Goal: Information Seeking & Learning: Learn about a topic

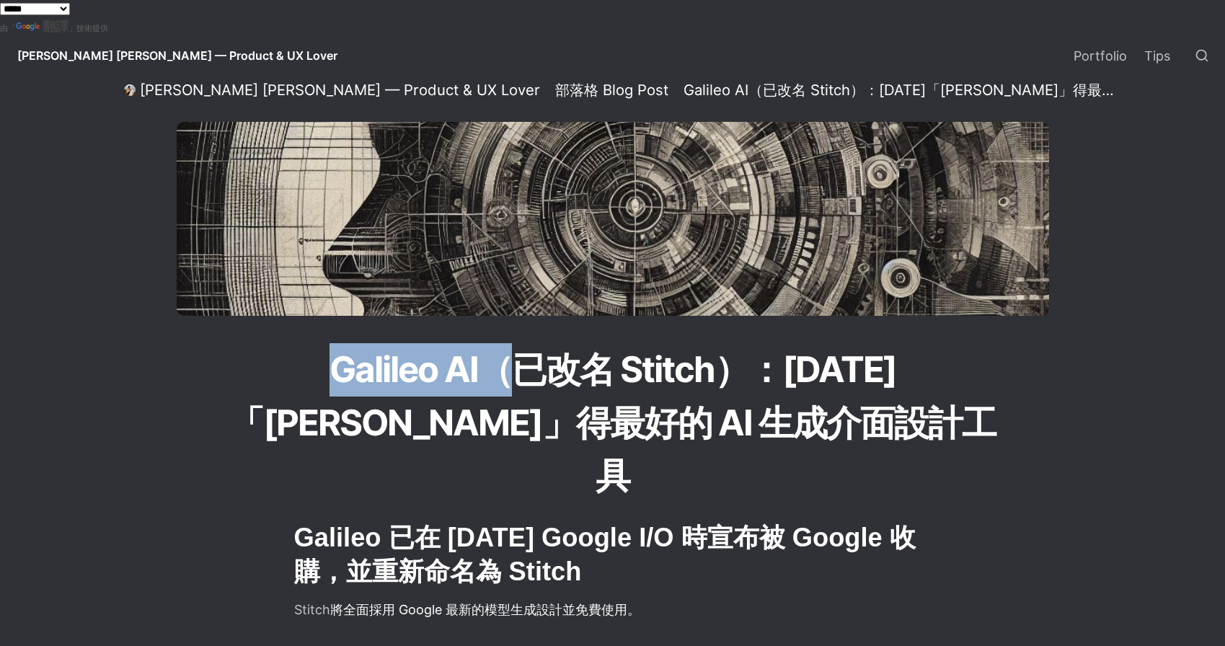
drag, startPoint x: 237, startPoint y: 367, endPoint x: 414, endPoint y: 373, distance: 177.4
click at [414, 373] on h1 "Galileo AI（已改名 Stitch）：[DATE]「[PERSON_NAME]」得最好的 AI 生成介面設計工具" at bounding box center [612, 423] width 778 height 162
click at [572, 381] on h1 "Galileo AI（已改名 Stitch）：[DATE]「[PERSON_NAME]」得最好的 AI 生成介面設計工具" at bounding box center [612, 423] width 778 height 162
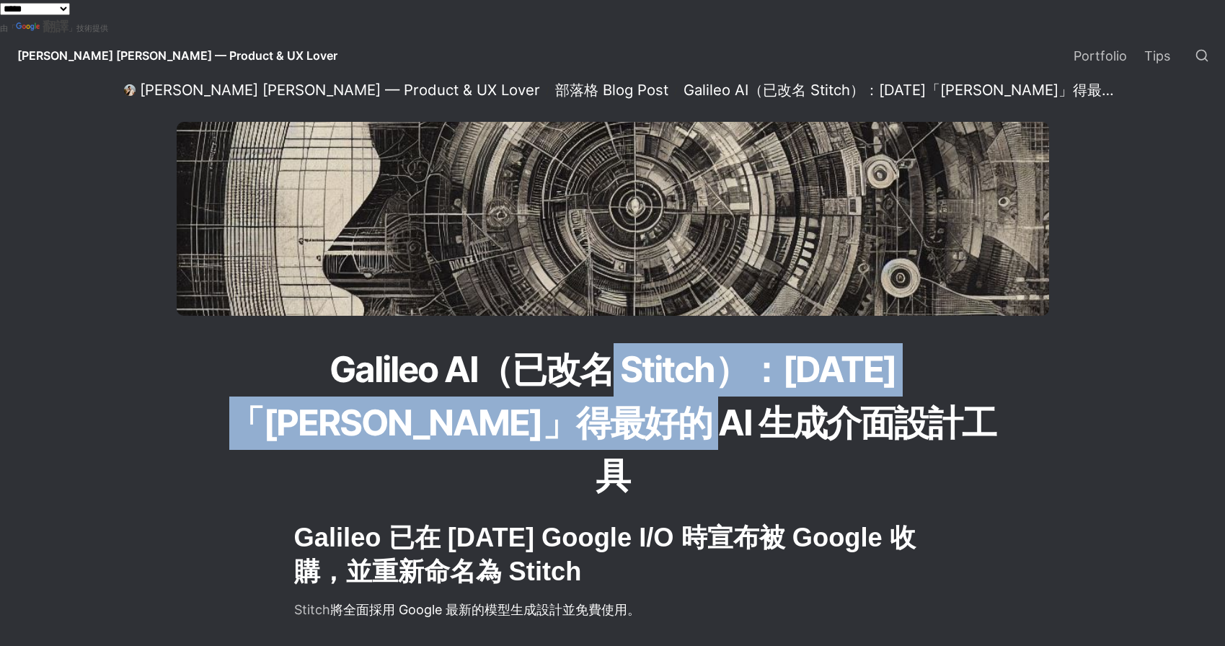
drag, startPoint x: 513, startPoint y: 375, endPoint x: 856, endPoint y: 425, distance: 346.6
click at [860, 424] on h1 "Galileo AI（已改名 Stitch）：[DATE]「[PERSON_NAME]」得最好的 AI 生成介面設計工具" at bounding box center [612, 423] width 778 height 162
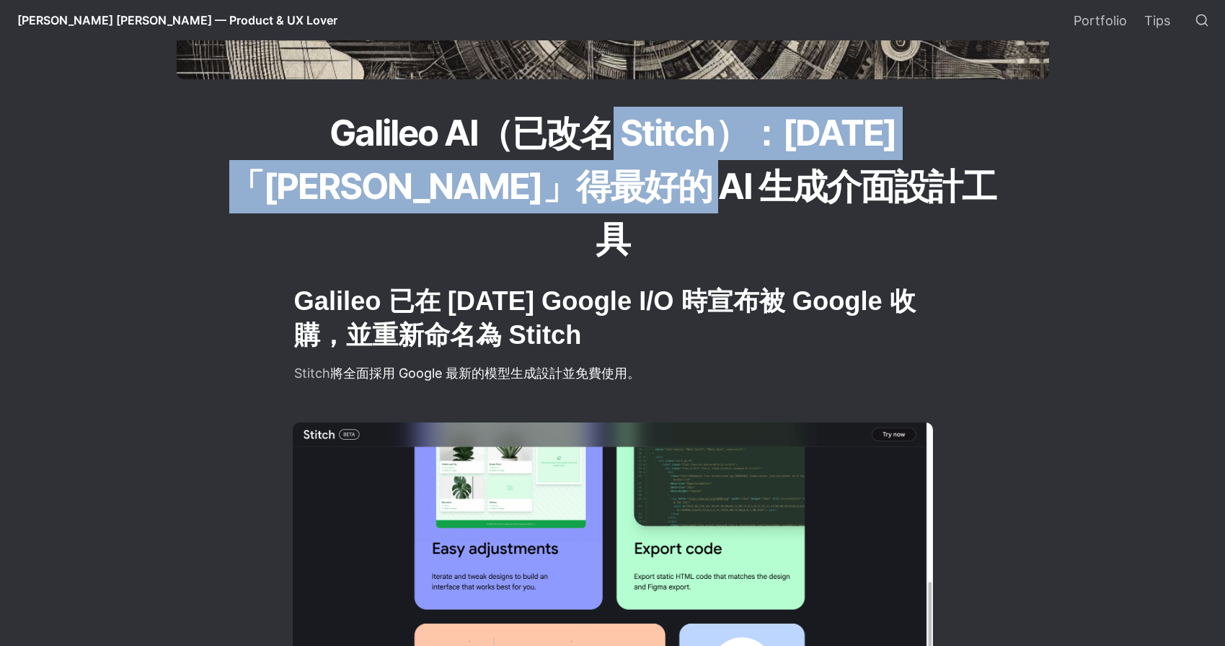
scroll to position [260, 0]
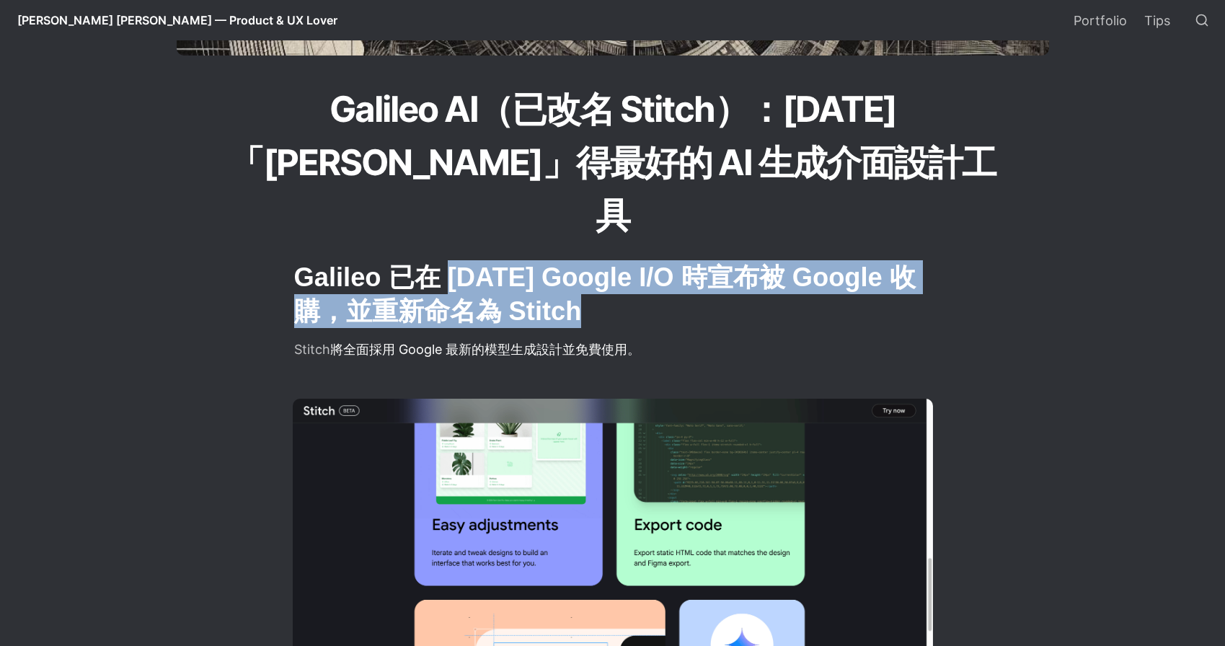
drag, startPoint x: 445, startPoint y: 223, endPoint x: 727, endPoint y: 246, distance: 282.7
click at [727, 258] on h2 "Galileo 已在 [DATE] Google I/O 時宣布被 Google 收購，並重新命名為 Stitch" at bounding box center [613, 294] width 640 height 72
click at [809, 258] on h2 "Galileo 已在 [DATE] Google I/O 時宣布被 Google 收購，並重新命名為 Stitch" at bounding box center [613, 294] width 640 height 72
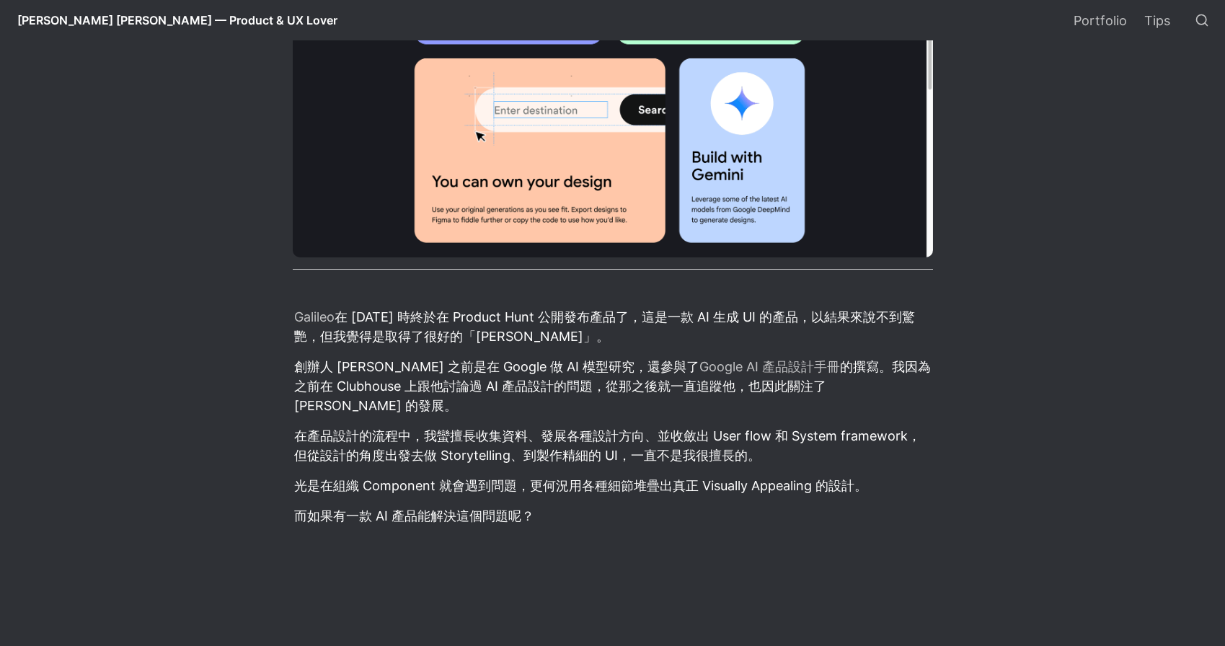
scroll to position [804, 0]
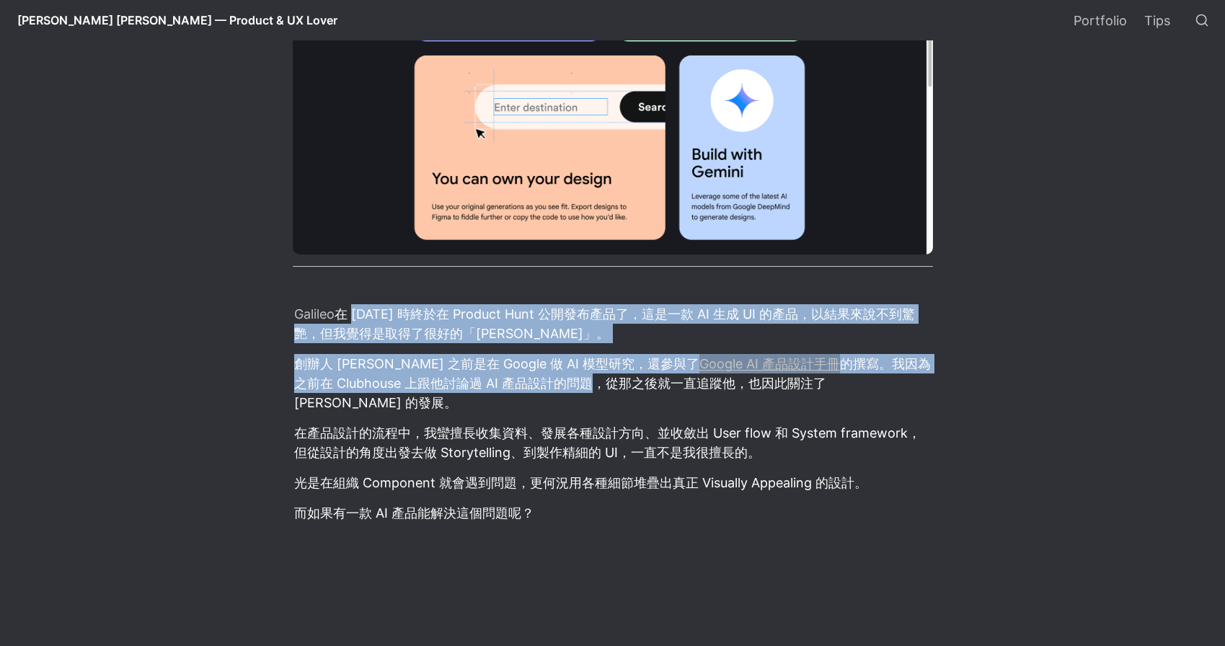
drag, startPoint x: 350, startPoint y: 261, endPoint x: 595, endPoint y: 332, distance: 255.2
click at [656, 352] on p "創辦人 [PERSON_NAME] 之前是在 Google 做 AI 模型研究，還參與了 Google AI 產品設計手冊 的撰寫。我因為之前在 Clubho…" at bounding box center [613, 383] width 640 height 63
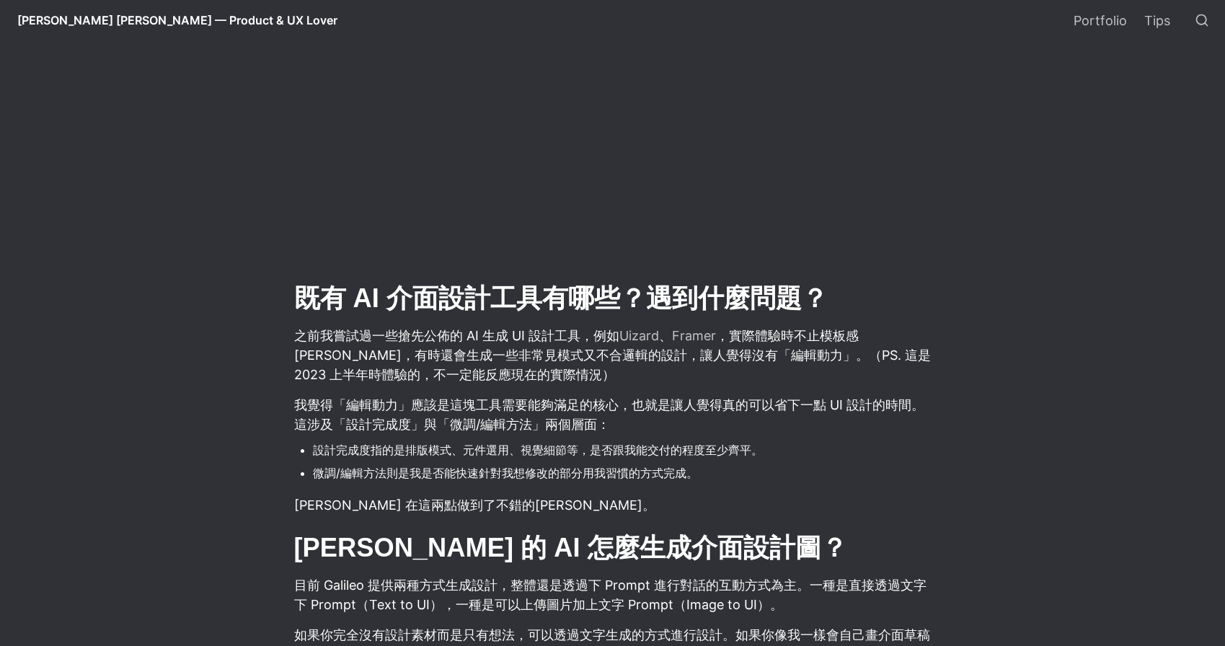
scroll to position [1478, 0]
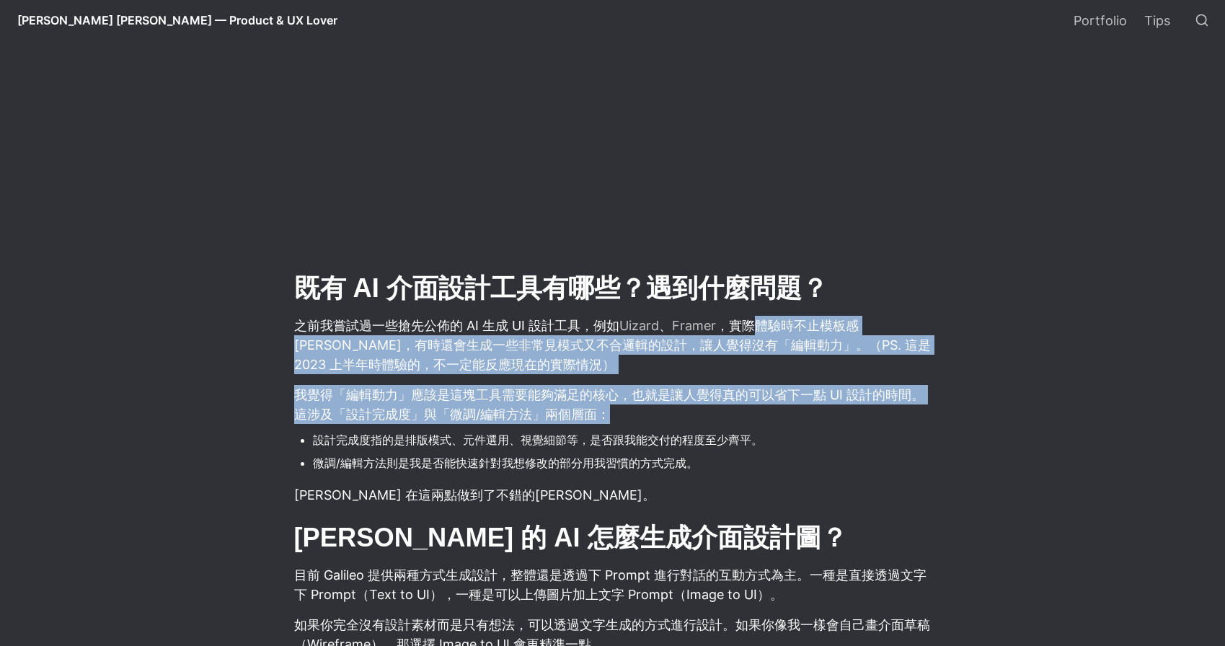
drag, startPoint x: 760, startPoint y: 252, endPoint x: 698, endPoint y: 351, distance: 117.2
click at [724, 383] on p "我覺得「編輯動力」應該是這塊工具需要能夠滿足的核心，也就是讓人覺得真的可以省下一點 UI 設計的時間。這涉及「設計完成度」與「微調/編輯方法」兩個層面：" at bounding box center [613, 404] width 640 height 43
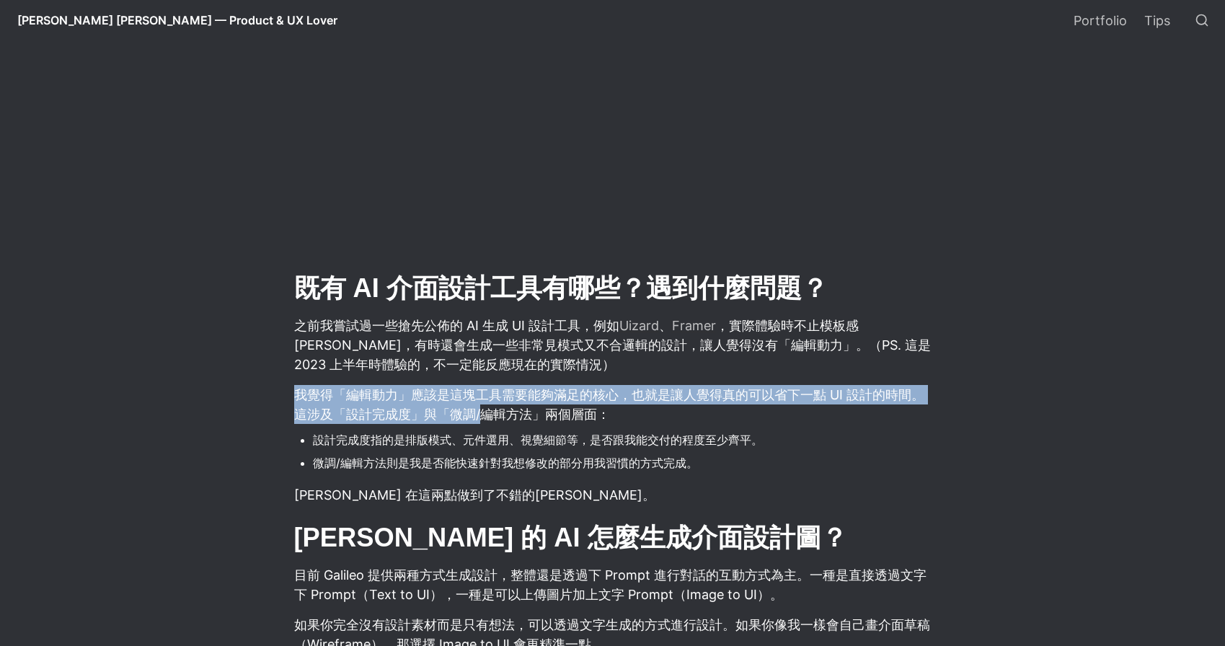
drag, startPoint x: 295, startPoint y: 323, endPoint x: 476, endPoint y: 342, distance: 181.9
click at [479, 383] on p "我覺得「編輯動力」應該是這塊工具需要能夠滿足的核心，也就是讓人覺得真的可以省下一點 UI 設計的時間。這涉及「設計完成度」與「微調/編輯方法」兩個層面：" at bounding box center [613, 404] width 640 height 43
click at [462, 383] on p "我覺得「編輯動力」應該是這塊工具需要能夠滿足的核心，也就是讓人覺得真的可以省下一點 UI 設計的時間。這涉及「設計完成度」與「微調/編輯方法」兩個層面：" at bounding box center [613, 404] width 640 height 43
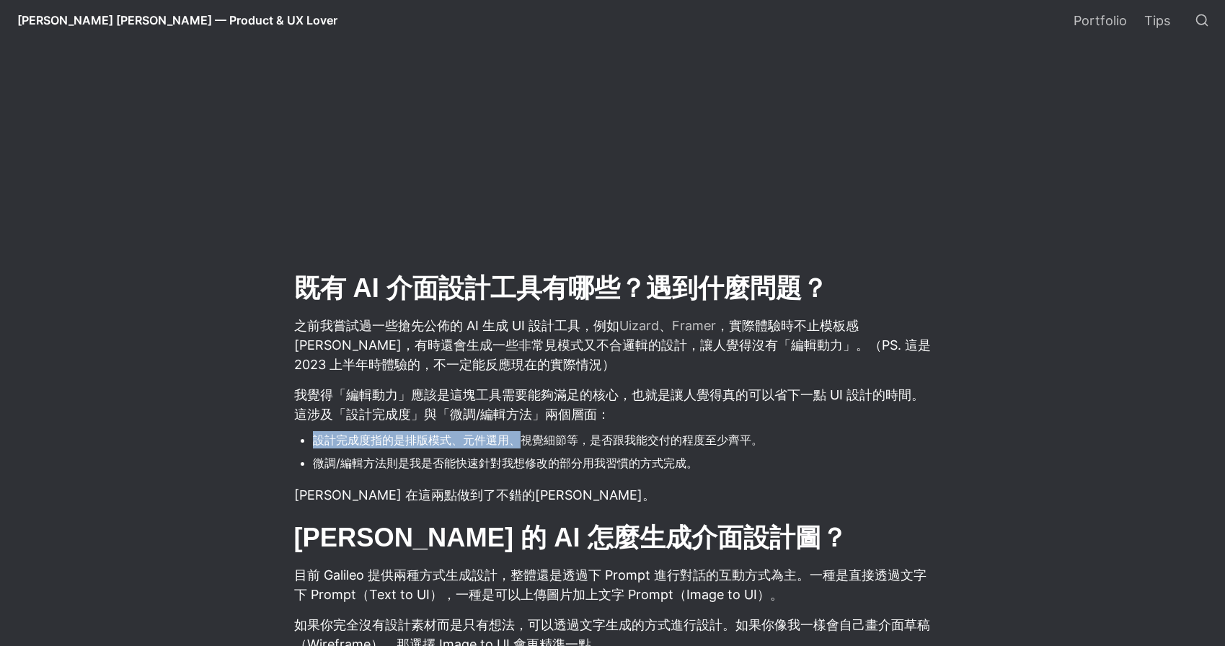
drag, startPoint x: 340, startPoint y: 359, endPoint x: 528, endPoint y: 377, distance: 189.0
click at [528, 429] on li "設計完成度指的是排版模式、元件選用、視覺細節等，是否跟我能交付的程度至少齊平。" at bounding box center [623, 440] width 620 height 22
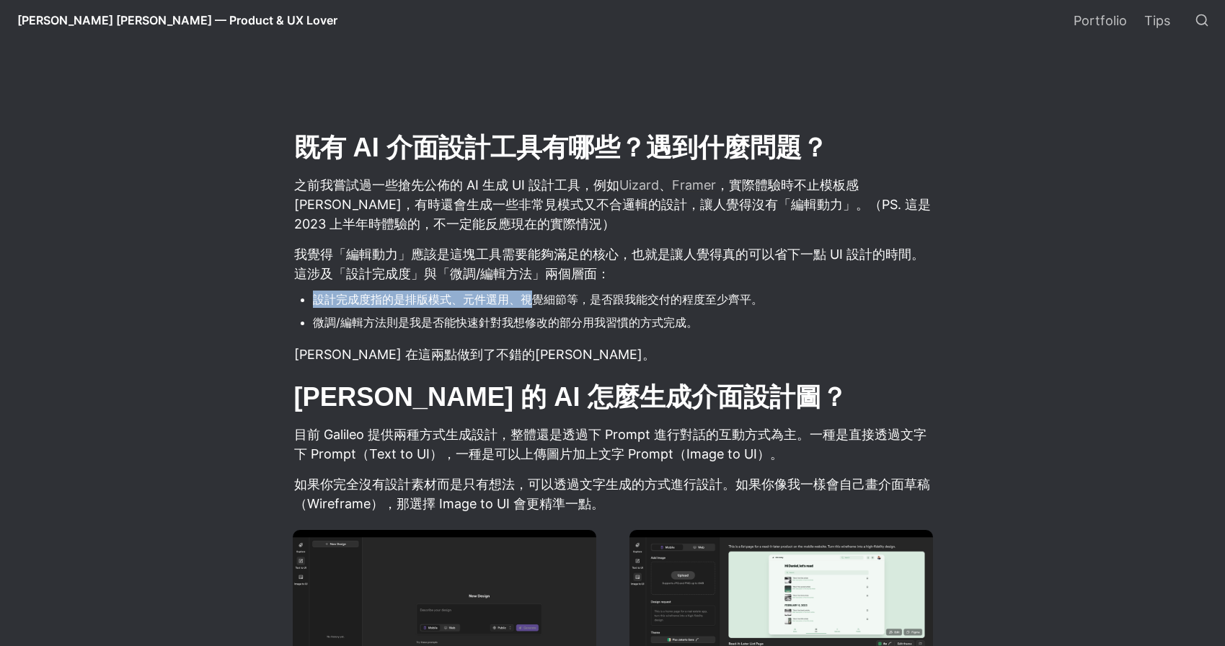
scroll to position [1648, 0]
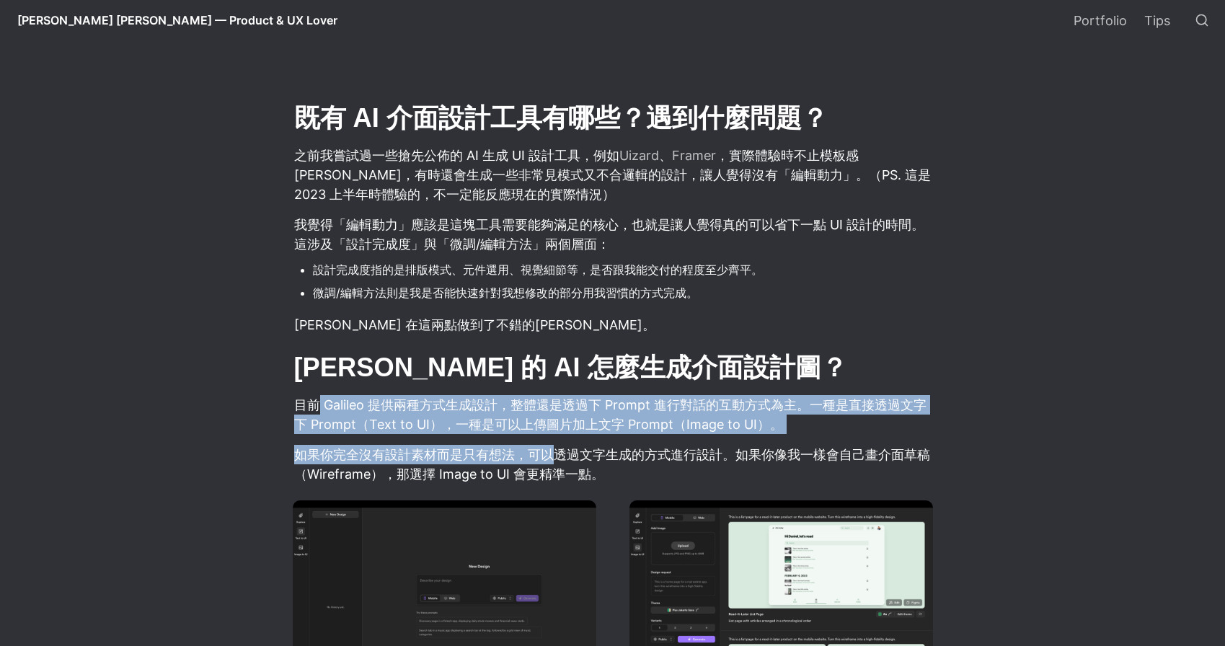
drag, startPoint x: 319, startPoint y: 337, endPoint x: 549, endPoint y: 380, distance: 234.5
click at [639, 443] on p "如果你完全沒有設計素材而是只有想法，可以透過文字生成的方式進行設計。如果你像我一樣會自己畫介面草稿（Wireframe），那選擇 Image to UI 會更…" at bounding box center [613, 464] width 640 height 43
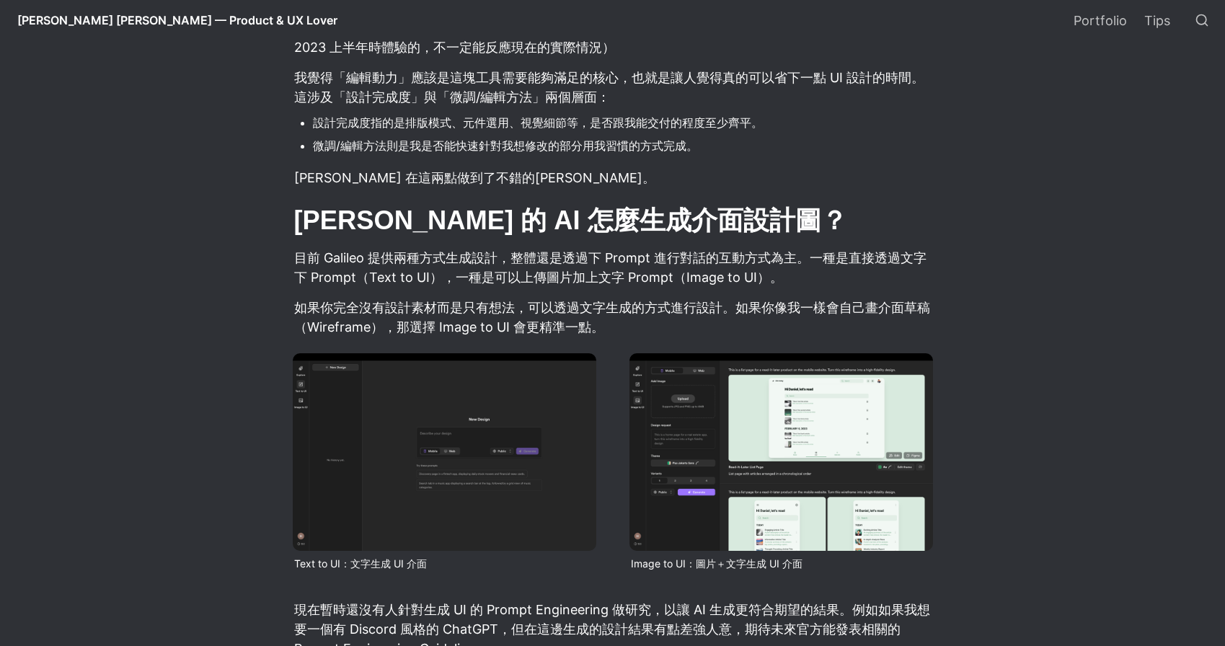
scroll to position [1799, 0]
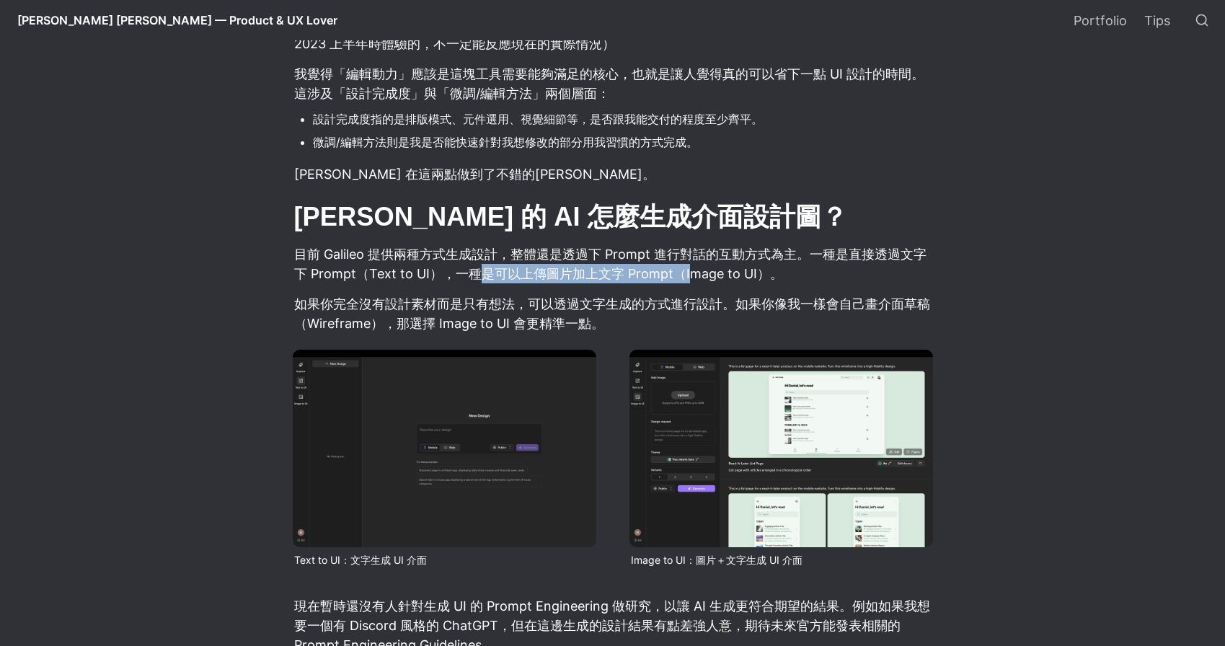
drag, startPoint x: 473, startPoint y: 204, endPoint x: 676, endPoint y: 191, distance: 203.7
click at [677, 242] on p "目前 Galileo 提供兩種方式生成設計，整體還是透過下 Prompt 進行對話的互動方式為主。一種是直接透過文字下 Prompt（Text to UI），…" at bounding box center [613, 263] width 640 height 43
click at [758, 242] on p "目前 Galileo 提供兩種方式生成設計，整體還是透過下 Prompt 進行對話的互動方式為主。一種是直接透過文字下 Prompt（Text to UI），…" at bounding box center [613, 263] width 640 height 43
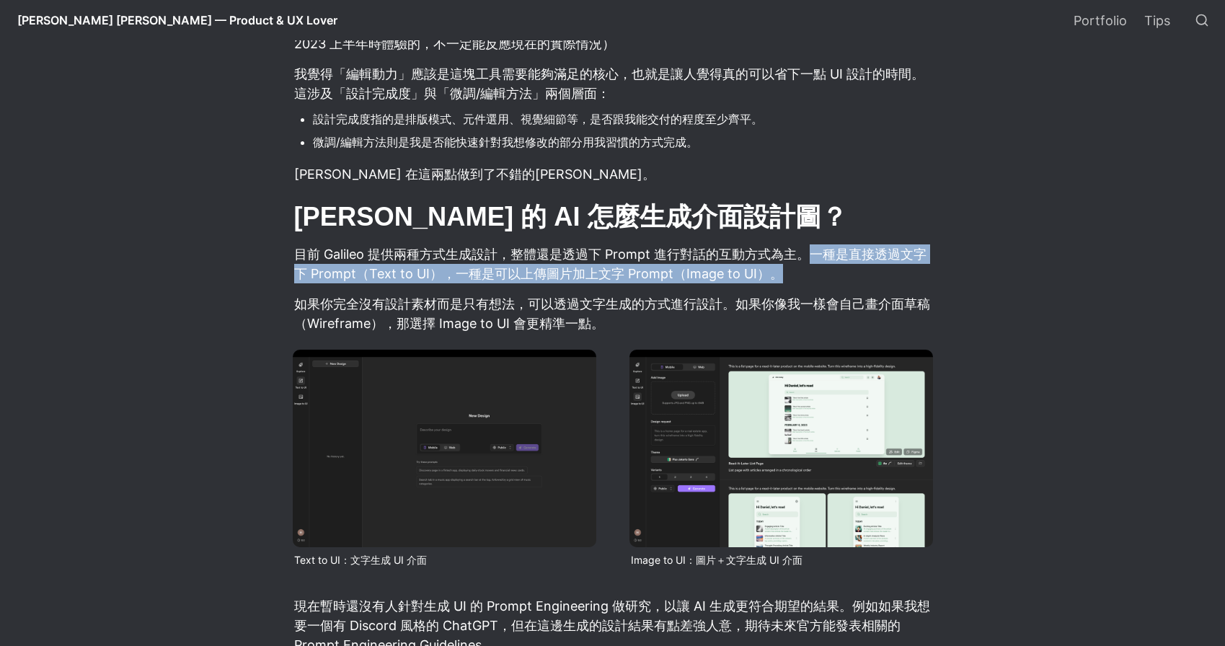
drag, startPoint x: 809, startPoint y: 179, endPoint x: 840, endPoint y: 201, distance: 37.8
click at [841, 242] on p "目前 Galileo 提供兩種方式生成設計，整體還是透過下 Prompt 進行對話的互動方式為主。一種是直接透過文字下 Prompt（Text to UI），…" at bounding box center [613, 263] width 640 height 43
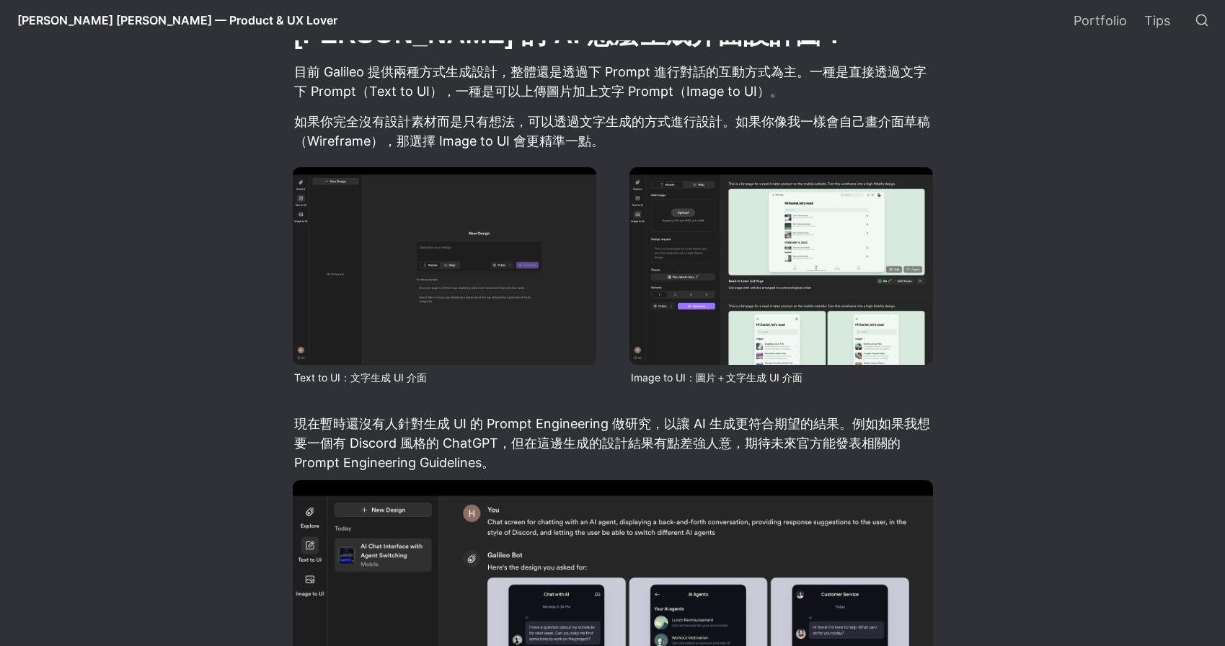
scroll to position [1989, 0]
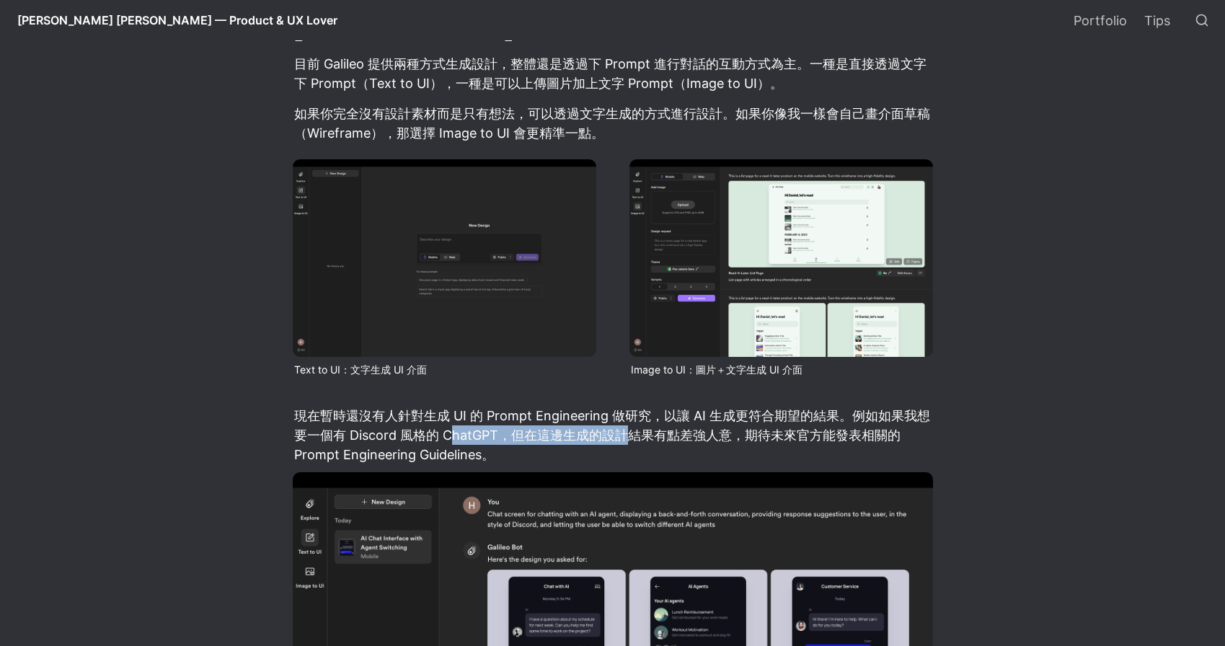
drag, startPoint x: 448, startPoint y: 359, endPoint x: 620, endPoint y: 362, distance: 171.6
click at [621, 404] on p "現在暫時還沒有人針對生成 UI 的 Prompt Engineering 做研究，以讓 AI 生成更符合期望的結果。例如如果我想要一個有 Discord 風格…" at bounding box center [613, 435] width 640 height 63
click at [648, 404] on p "現在暫時還沒有人針對生成 UI 的 Prompt Engineering 做研究，以讓 AI 生成更符合期望的結果。例如如果我想要一個有 Discord 風格…" at bounding box center [613, 435] width 640 height 63
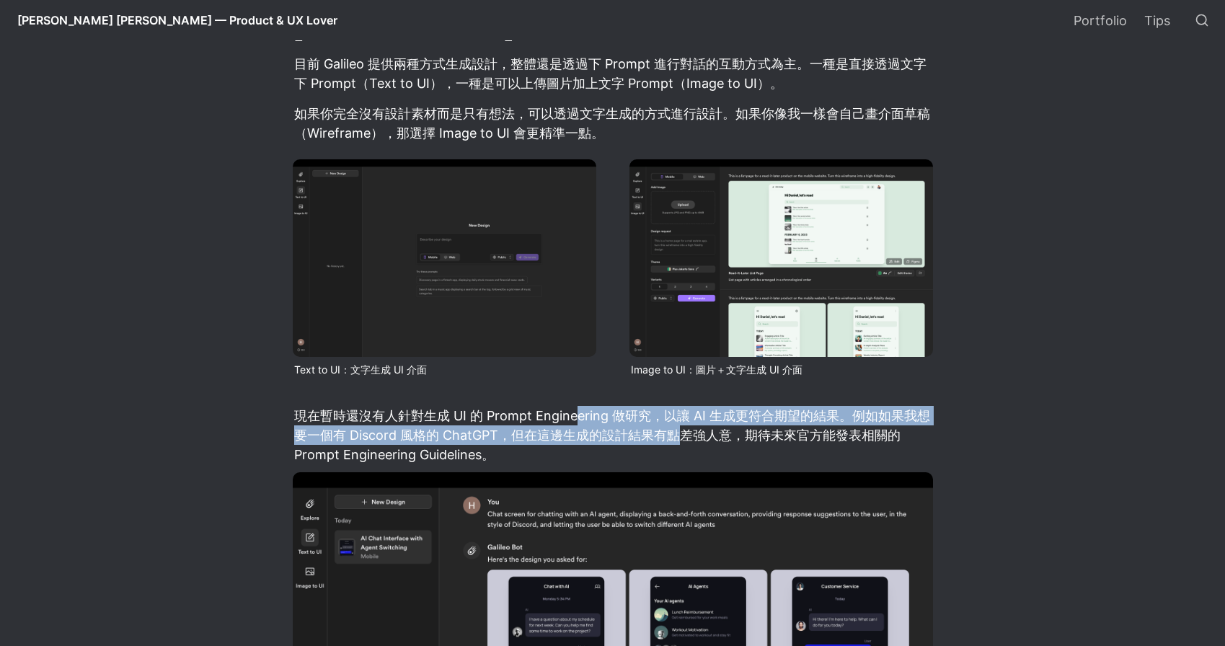
drag, startPoint x: 577, startPoint y: 343, endPoint x: 683, endPoint y: 361, distance: 108.2
click at [684, 404] on p "現在暫時還沒有人針對生成 UI 的 Prompt Engineering 做研究，以讓 AI 生成更符合期望的結果。例如如果我想要一個有 Discord 風格…" at bounding box center [613, 435] width 640 height 63
click at [770, 404] on p "現在暫時還沒有人針對生成 UI 的 Prompt Engineering 做研究，以讓 AI 生成更符合期望的結果。例如如果我想要一個有 Discord 風格…" at bounding box center [613, 435] width 640 height 63
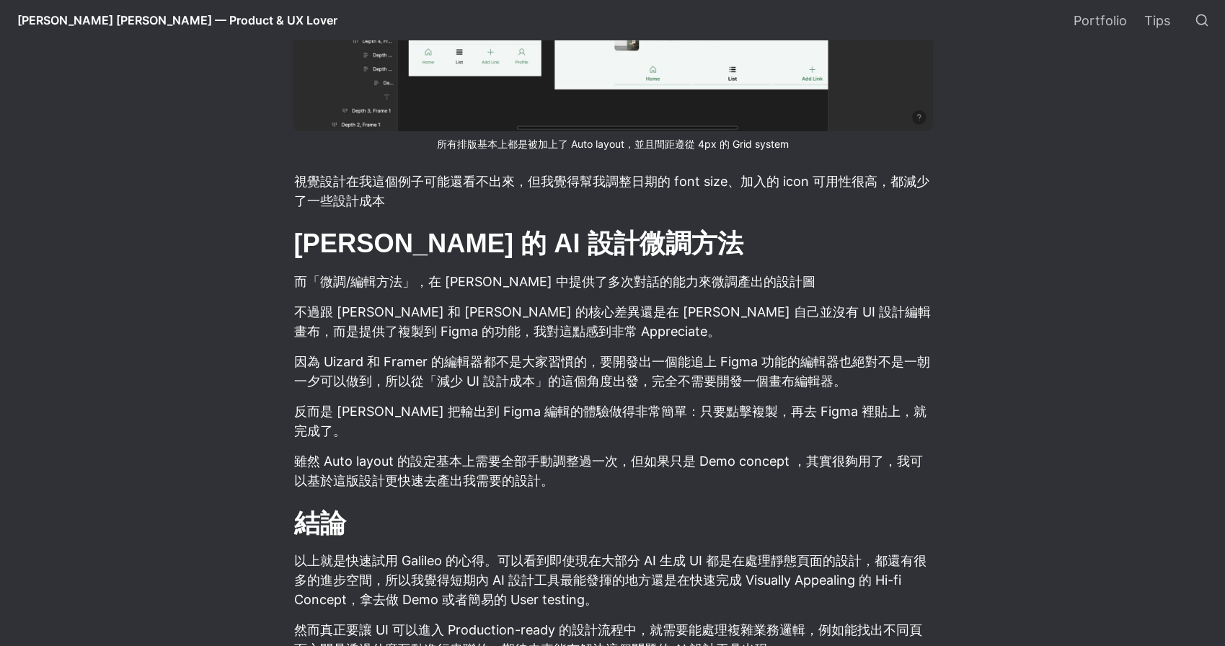
scroll to position [3818, 0]
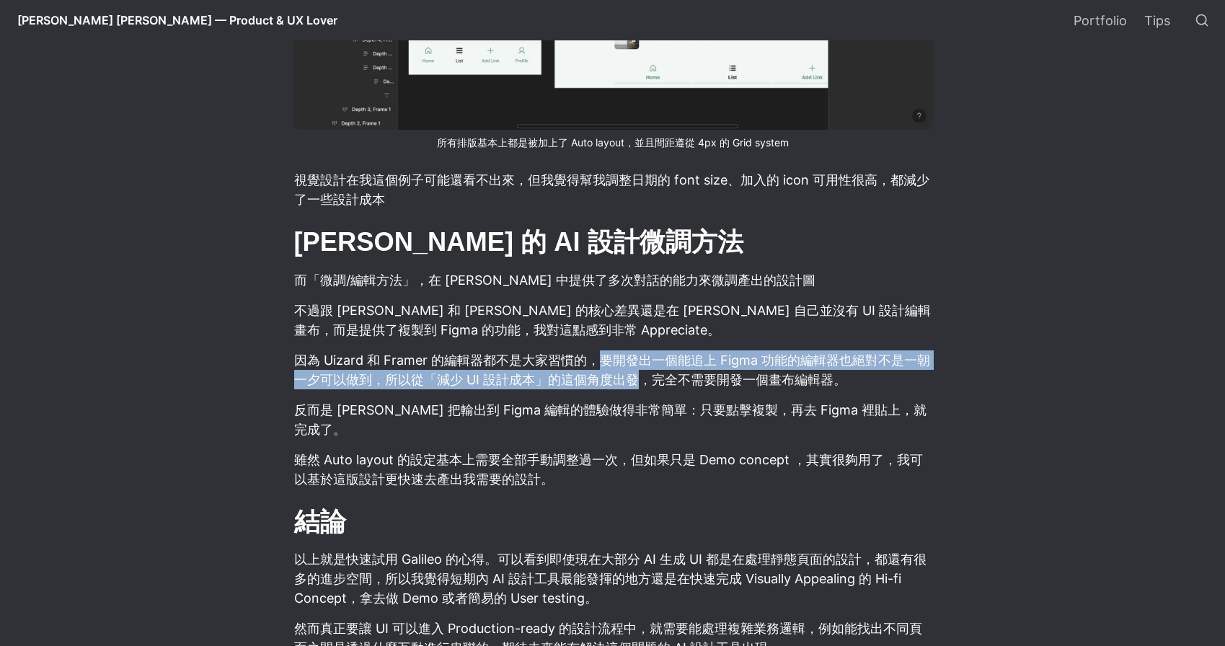
drag, startPoint x: 593, startPoint y: 283, endPoint x: 631, endPoint y: 316, distance: 50.6
click at [632, 348] on p "因為 Uizard 和 Framer 的編輯器都不是大家習慣的，要開發出一個能追上 Figma 功能的編輯器也絕對不是一朝一夕可以做到，所以從「減少 UI 設…" at bounding box center [613, 369] width 640 height 43
click at [693, 348] on p "因為 Uizard 和 Framer 的編輯器都不是大家習慣的，要開發出一個能追上 Figma 功能的編輯器也絕對不是一朝一夕可以做到，所以從「減少 UI 設…" at bounding box center [613, 369] width 640 height 43
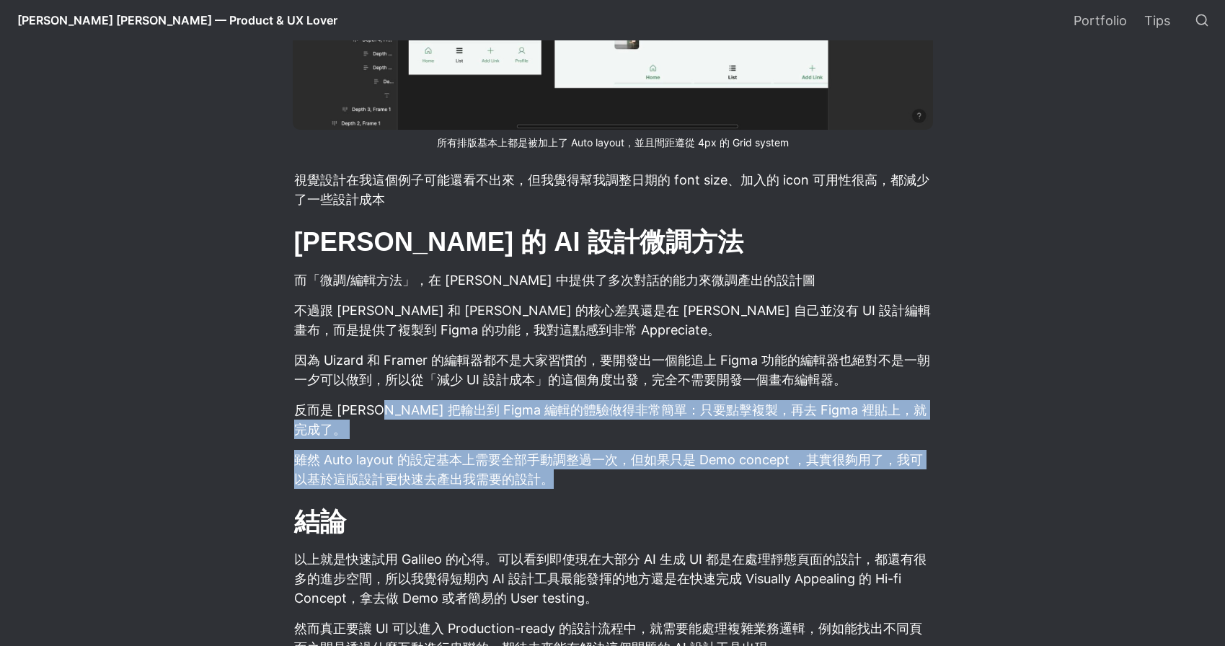
drag, startPoint x: 368, startPoint y: 337, endPoint x: 499, endPoint y: 404, distance: 147.0
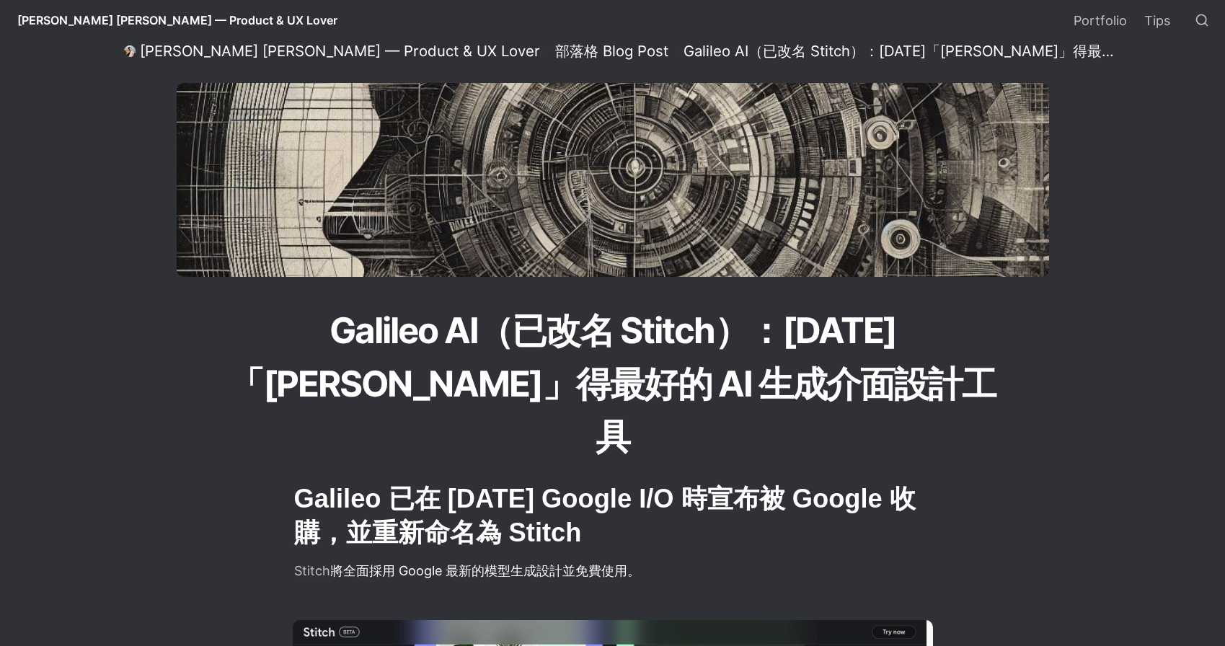
scroll to position [38, 0]
